Goal: Information Seeking & Learning: Find specific page/section

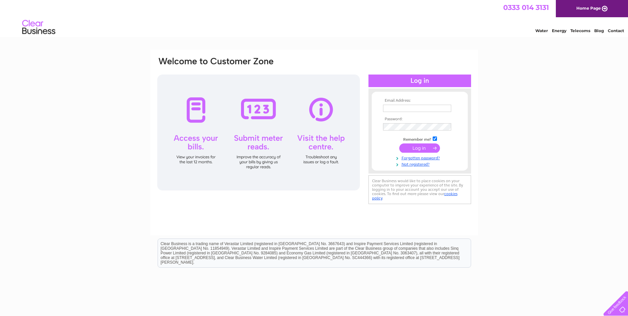
type input "[PERSON_NAME][EMAIL_ADDRESS][PERSON_NAME][DOMAIN_NAME]"
click at [416, 146] on input "submit" at bounding box center [419, 147] width 41 height 9
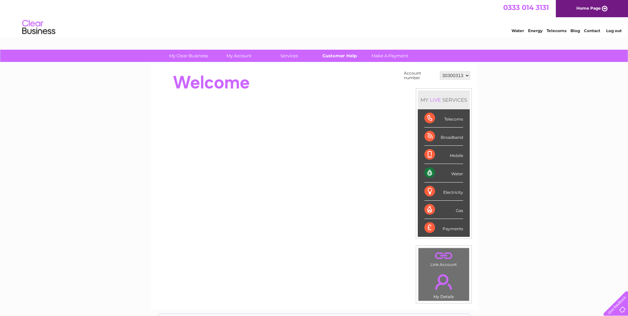
click at [338, 57] on link "Customer Help" at bounding box center [339, 56] width 55 height 12
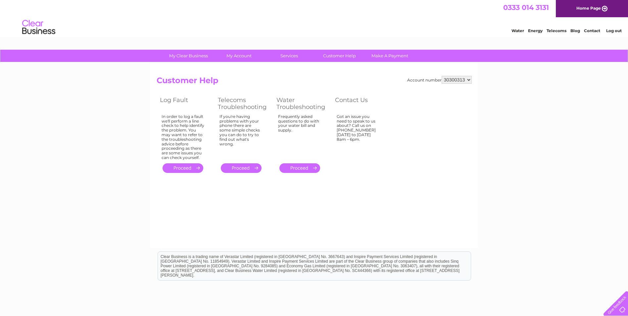
click at [618, 30] on link "Log out" at bounding box center [614, 30] width 16 height 5
